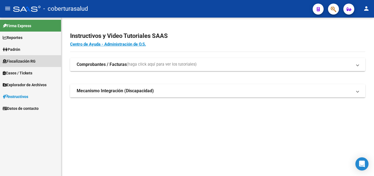
click at [19, 60] on span "Fiscalización RG" at bounding box center [19, 61] width 33 height 6
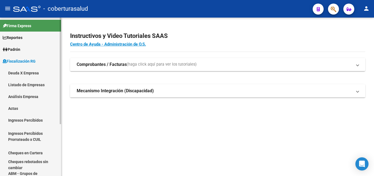
click at [24, 48] on link "Padrón" at bounding box center [30, 49] width 61 height 12
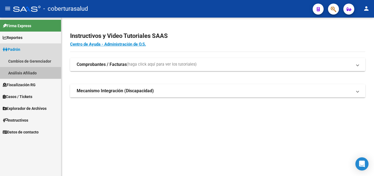
click at [24, 73] on link "Análisis Afiliado" at bounding box center [30, 73] width 61 height 12
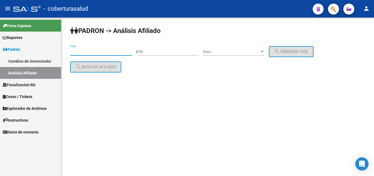
click at [87, 52] on input "CUIL" at bounding box center [101, 51] width 62 height 5
paste input "27-24633277-6"
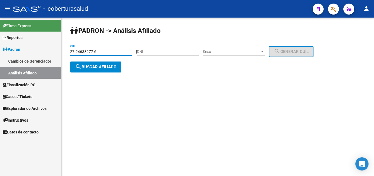
type input "27-24633277-6"
click at [101, 67] on span "search Buscar afiliado" at bounding box center [95, 66] width 41 height 5
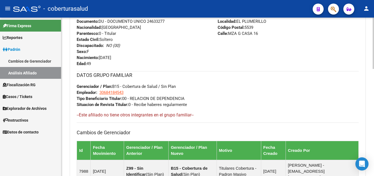
scroll to position [329, 0]
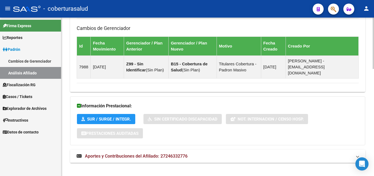
click at [139, 153] on span "Aportes y Contribuciones del Afiliado: 27246332776" at bounding box center [136, 155] width 103 height 5
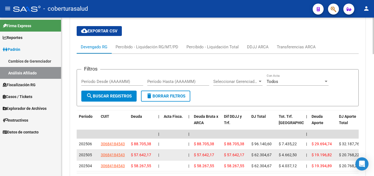
scroll to position [470, 0]
